Goal: Find contact information: Obtain details needed to contact an individual or organization

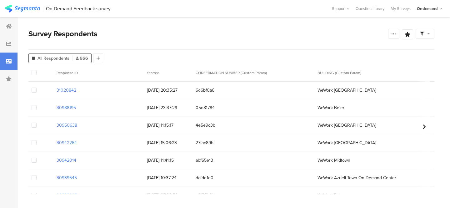
click at [422, 127] on div at bounding box center [424, 126] width 11 height 125
click at [67, 124] on section "30950638" at bounding box center [67, 125] width 21 height 7
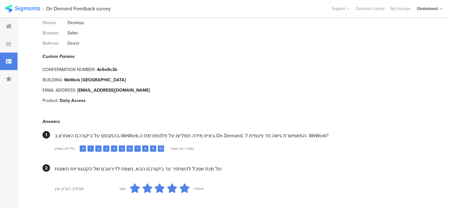
scroll to position [26, 0]
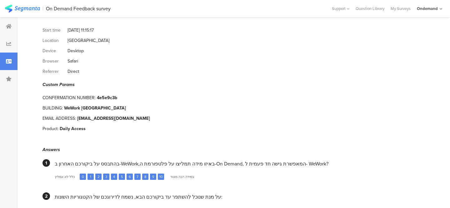
click at [94, 115] on div "[EMAIL_ADDRESS][DOMAIN_NAME]" at bounding box center [113, 118] width 73 height 7
copy div "[EMAIL_ADDRESS][DOMAIN_NAME]"
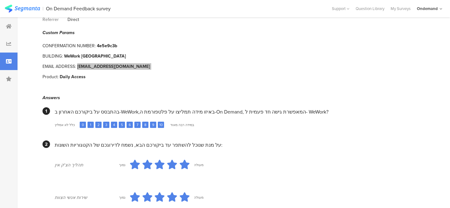
scroll to position [0, 0]
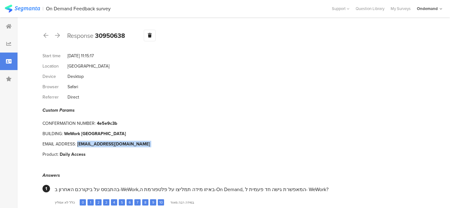
click at [92, 141] on div "[EMAIL_ADDRESS][DOMAIN_NAME]" at bounding box center [113, 144] width 73 height 7
